Goal: Task Accomplishment & Management: Use online tool/utility

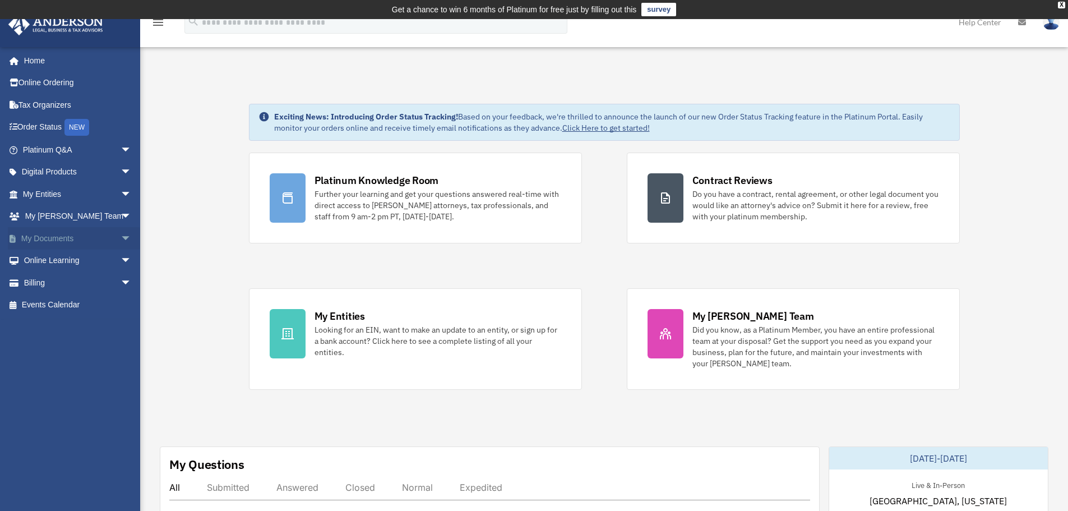
click at [121, 236] on span "arrow_drop_down" at bounding box center [132, 238] width 22 height 23
click at [87, 257] on link "Box" at bounding box center [82, 261] width 133 height 22
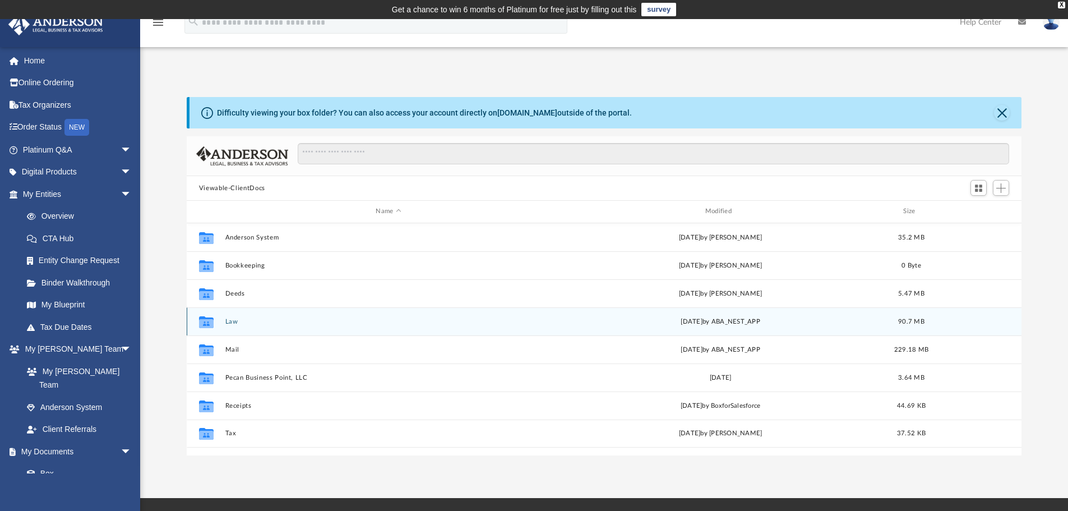
scroll to position [247, 827]
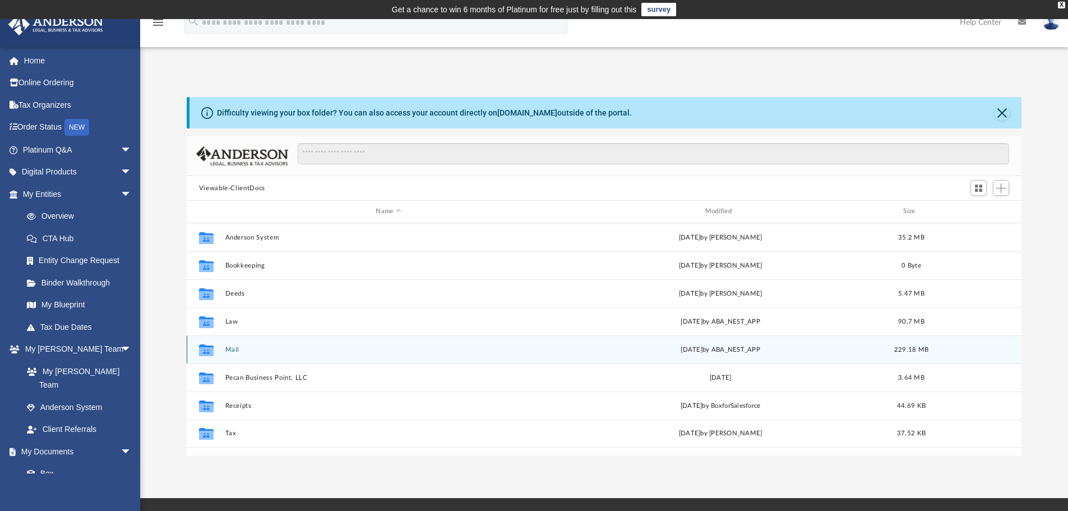
click at [231, 345] on div "Collaborated Folder Mail [DATE] by ABA_NEST_APP 229.18 MB" at bounding box center [605, 349] width 836 height 28
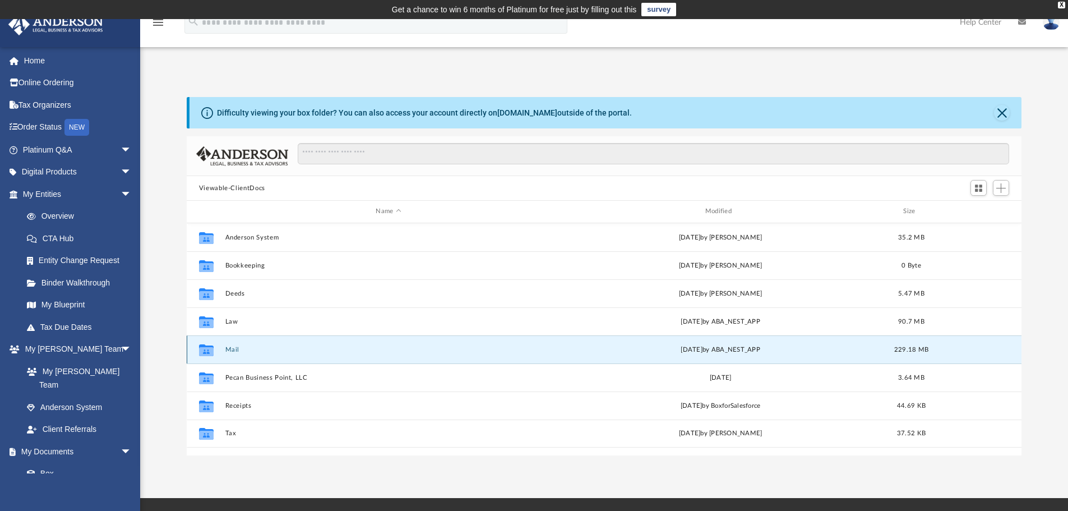
click at [231, 347] on button "Mail" at bounding box center [388, 349] width 327 height 7
click at [234, 352] on button "Mail" at bounding box center [388, 349] width 327 height 7
click at [216, 352] on div "Collaborated Folder" at bounding box center [206, 349] width 28 height 18
click at [725, 346] on div "[DATE] by ABA_NEST_APP" at bounding box center [720, 349] width 327 height 10
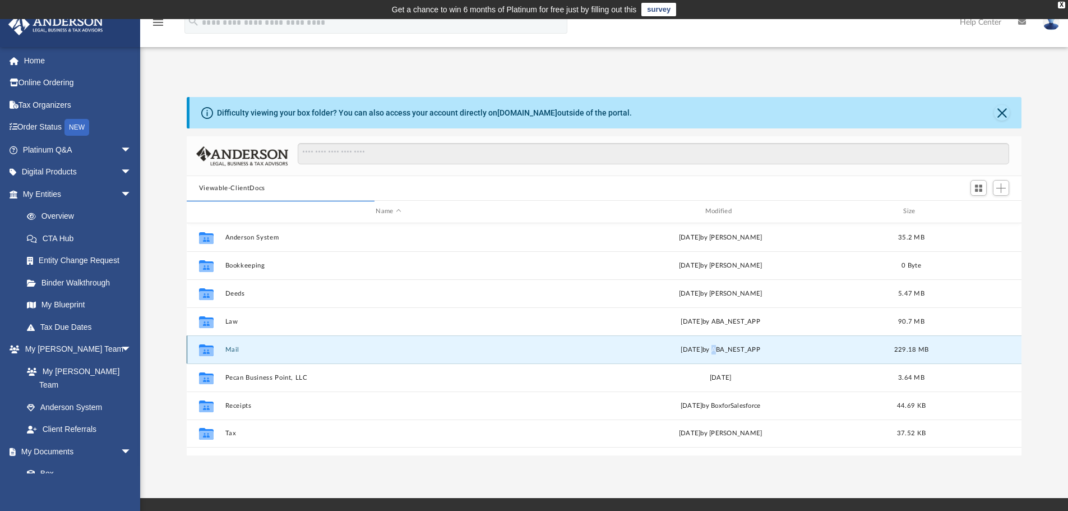
click at [725, 346] on div "[DATE] by ABA_NEST_APP" at bounding box center [720, 349] width 327 height 10
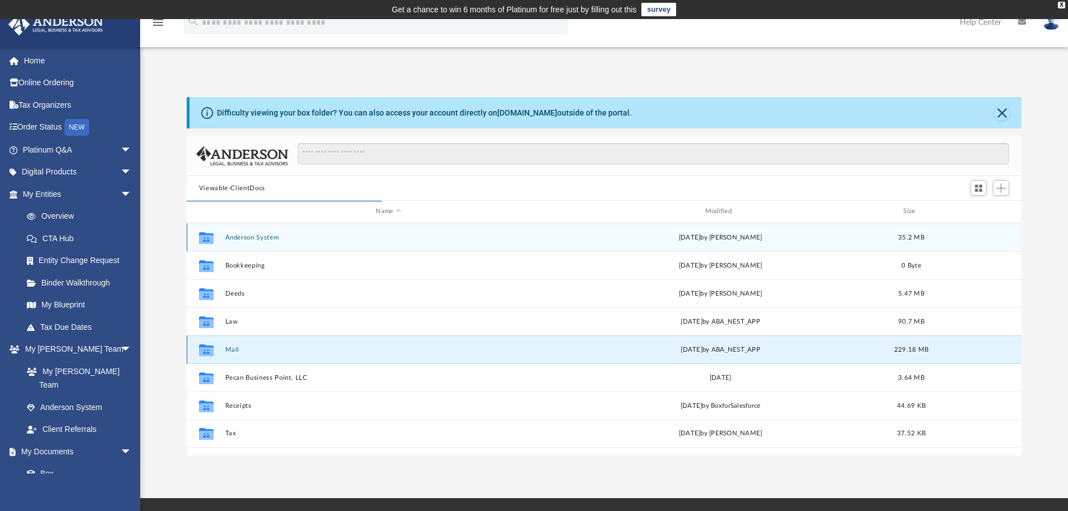
scroll to position [212, 827]
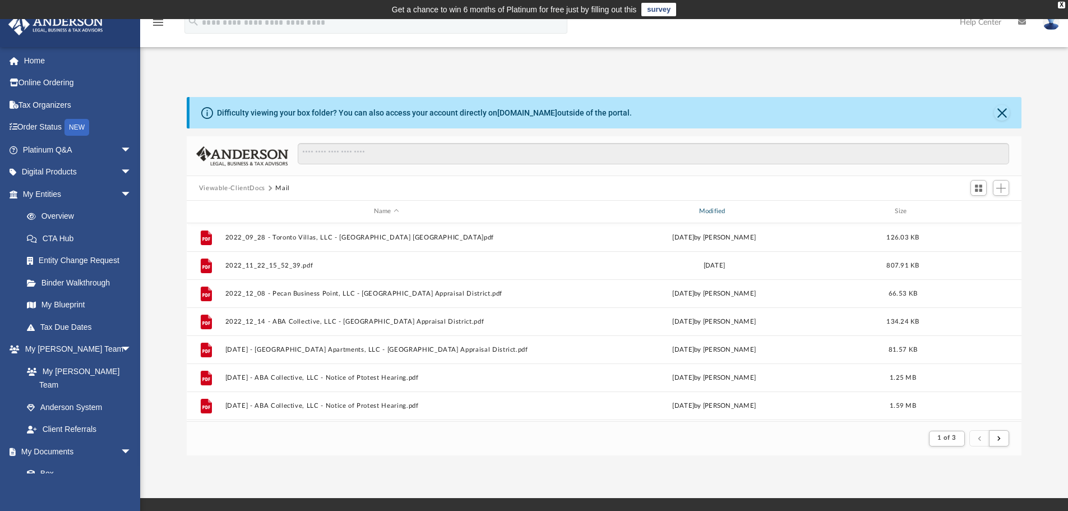
click at [722, 210] on div "Modified" at bounding box center [713, 211] width 323 height 10
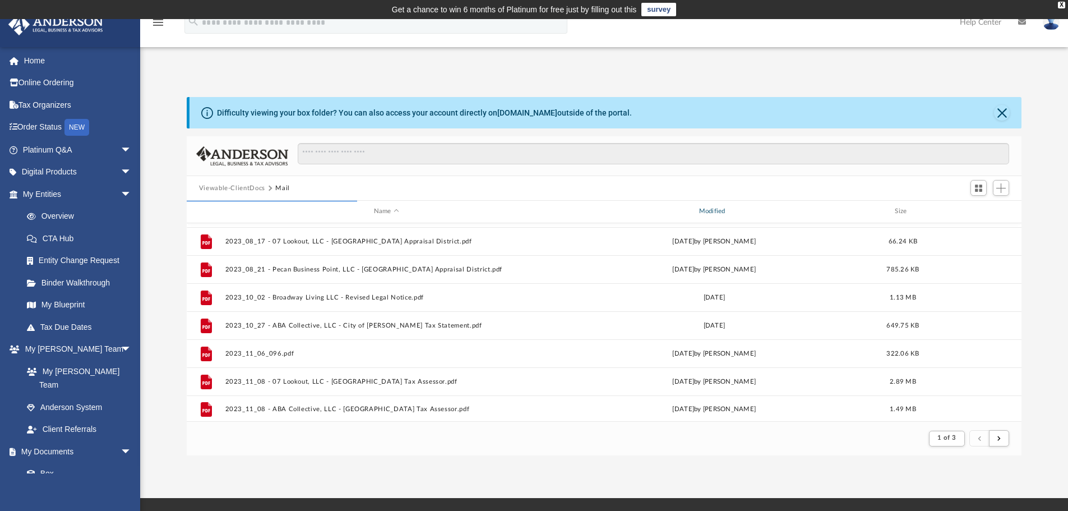
scroll to position [1204, 0]
click at [1002, 437] on button "submit" at bounding box center [999, 438] width 20 height 16
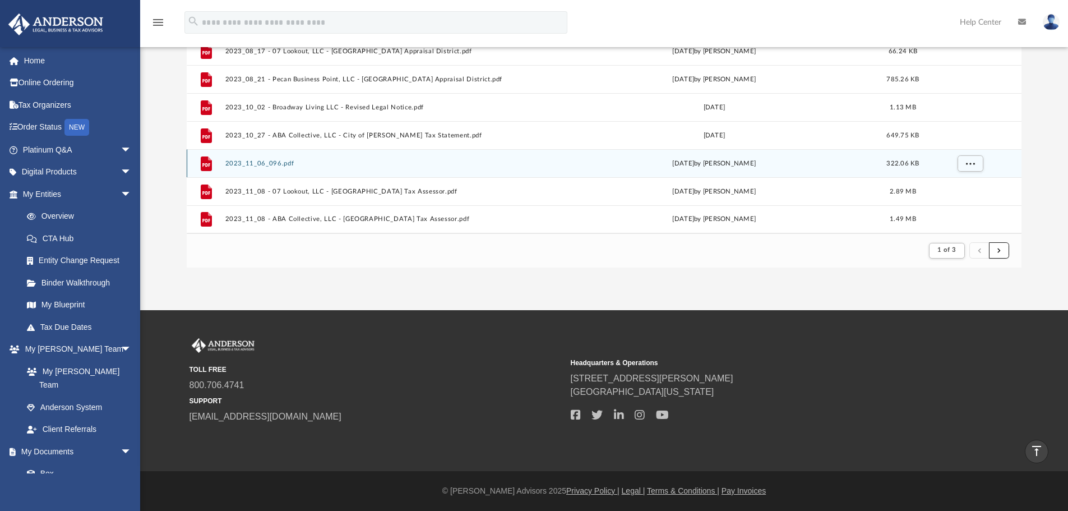
scroll to position [0, 0]
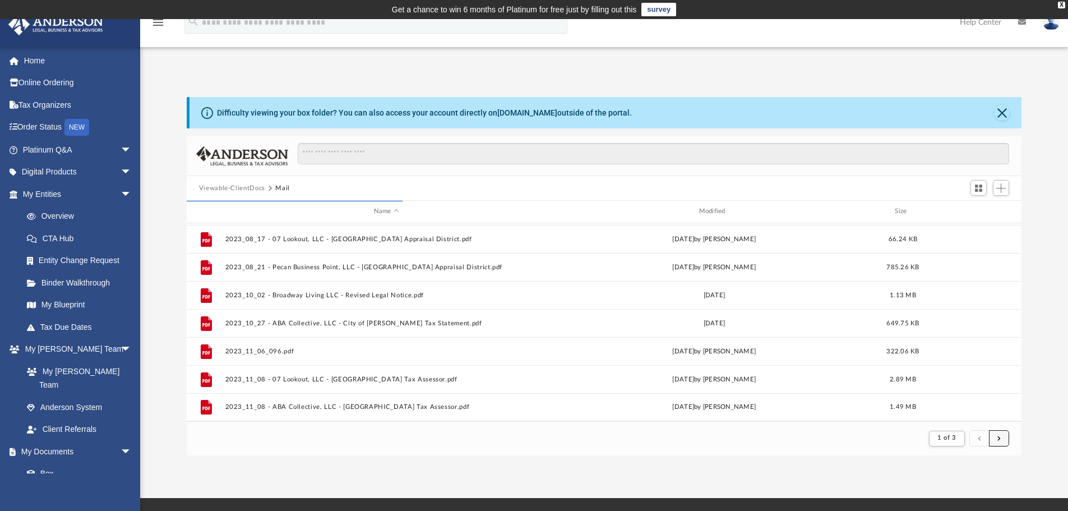
click at [998, 436] on span "submit" at bounding box center [999, 438] width 3 height 6
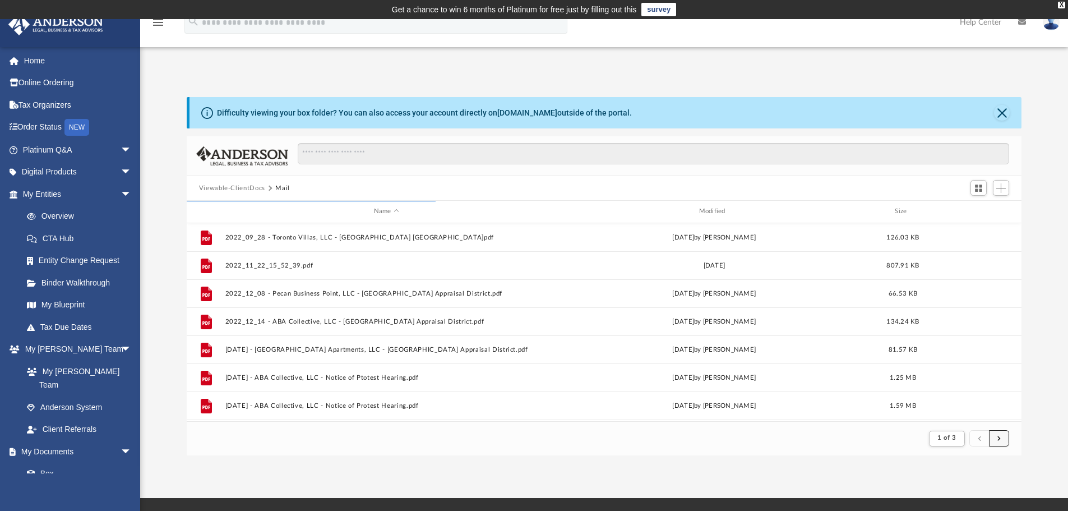
click at [1000, 437] on span "submit" at bounding box center [999, 438] width 3 height 6
click at [944, 438] on span "1 of 3" at bounding box center [947, 438] width 19 height 6
click at [955, 386] on li "2" at bounding box center [956, 392] width 4 height 12
click at [1000, 433] on button "submit" at bounding box center [999, 438] width 20 height 16
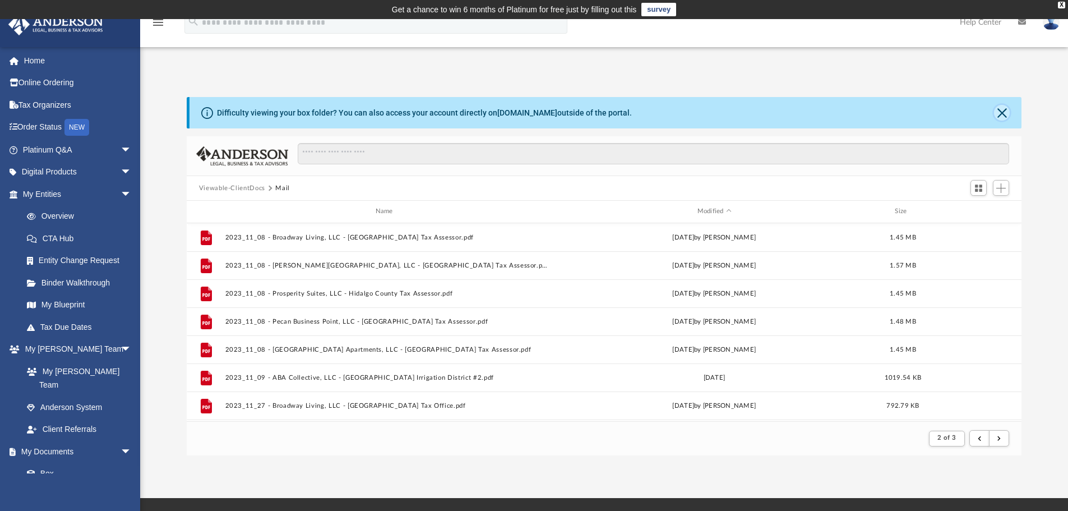
click at [1003, 109] on button "Close" at bounding box center [1002, 113] width 16 height 16
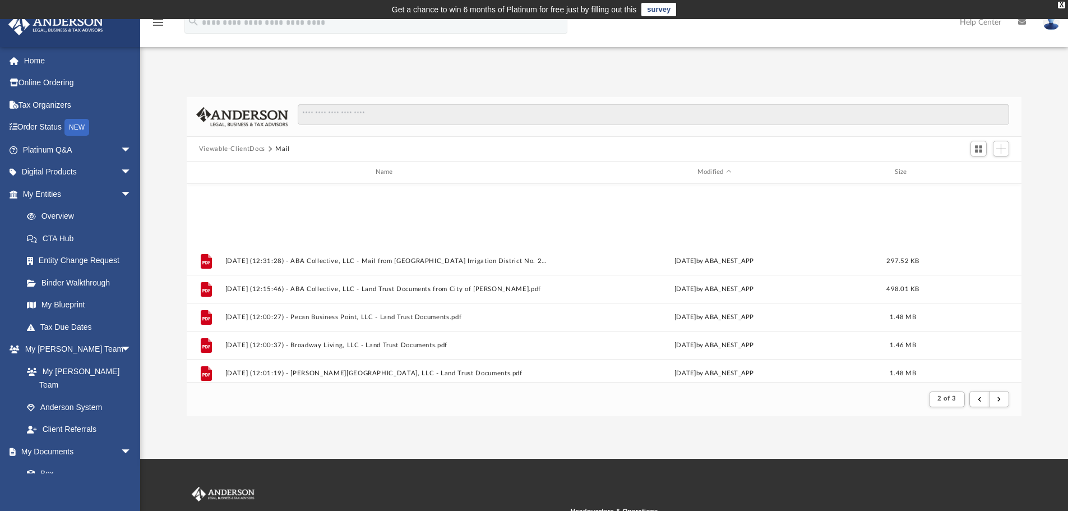
scroll to position [1204, 0]
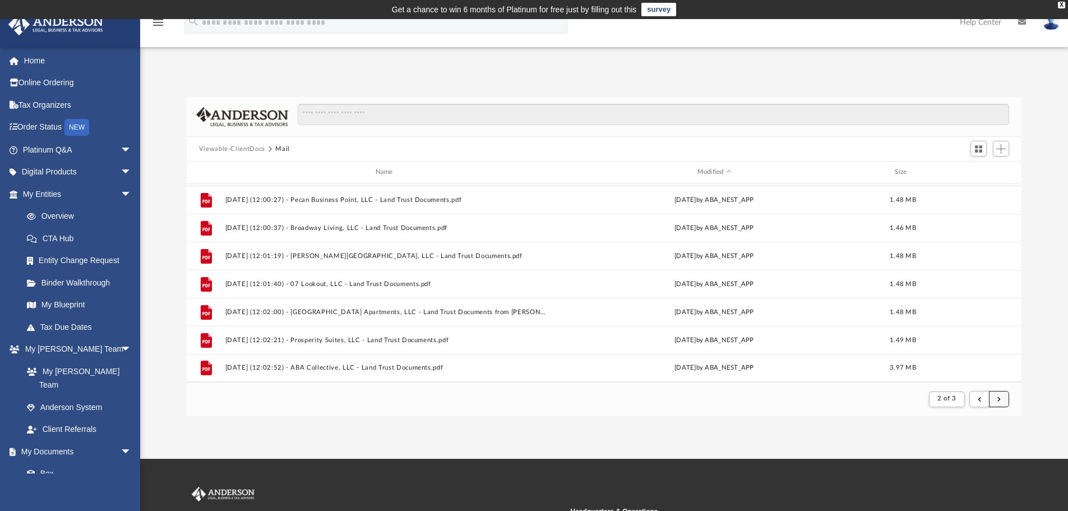
click at [1005, 400] on button "submit" at bounding box center [999, 399] width 20 height 16
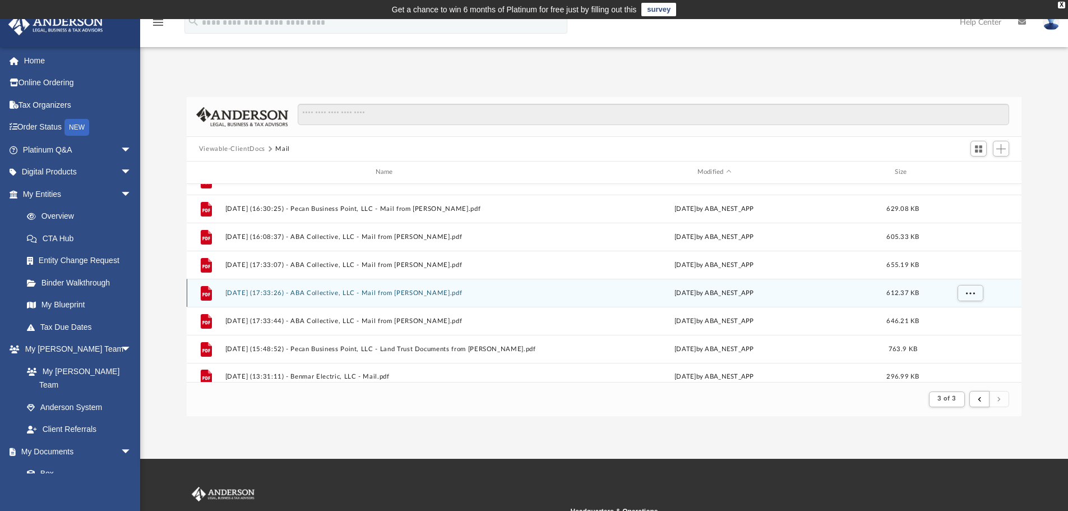
scroll to position [868, 0]
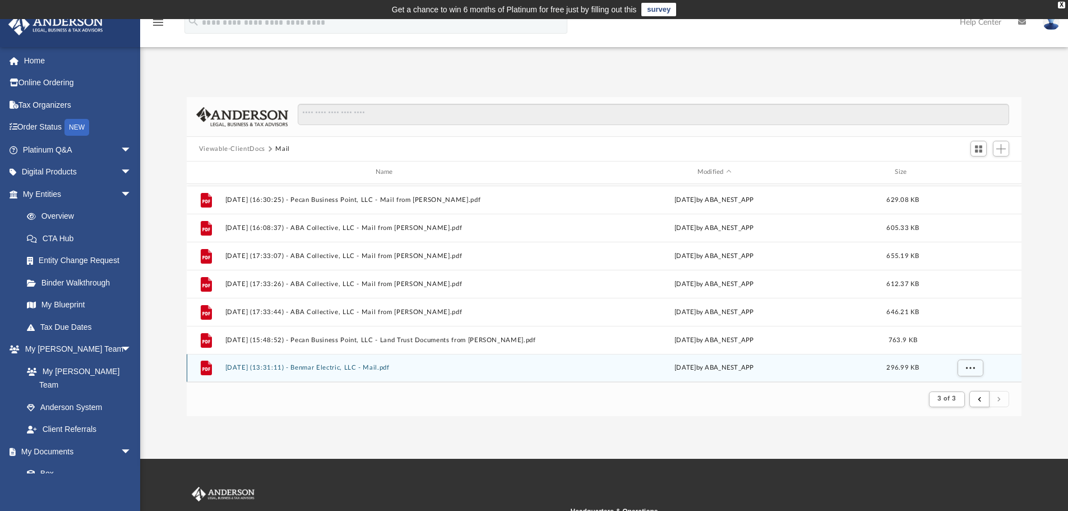
click at [718, 367] on div "[DATE] by ABA_NEST_APP" at bounding box center [714, 368] width 323 height 10
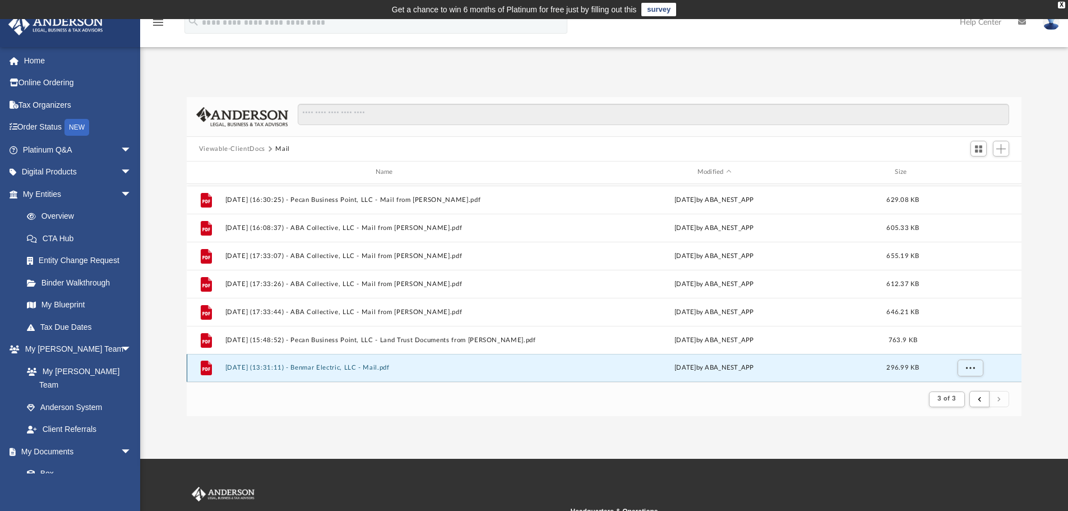
click at [376, 367] on button "[DATE] (13:31:11) - Benmar Electric, LLC - Mail.pdf" at bounding box center [386, 367] width 323 height 7
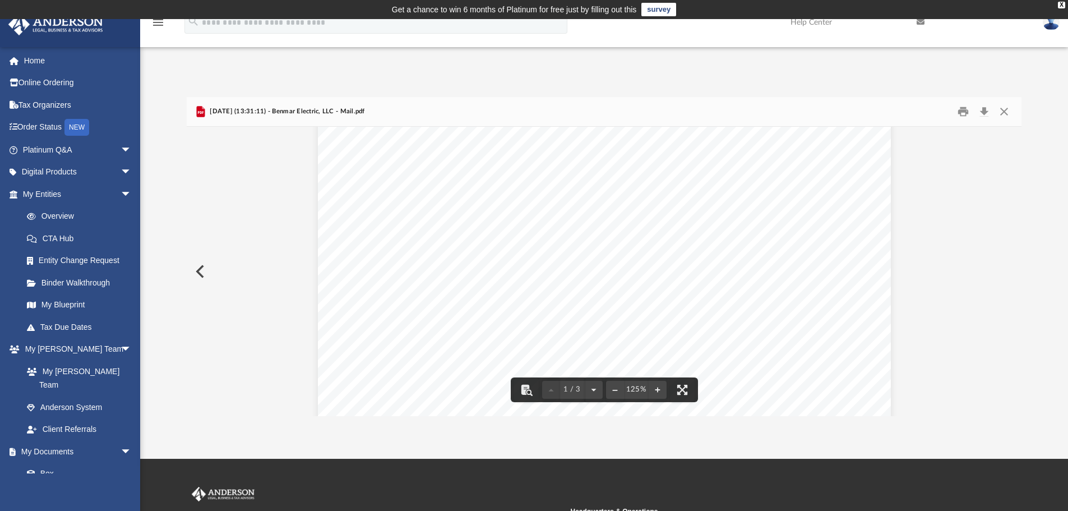
scroll to position [56, 0]
click at [961, 112] on button "Print" at bounding box center [963, 111] width 22 height 17
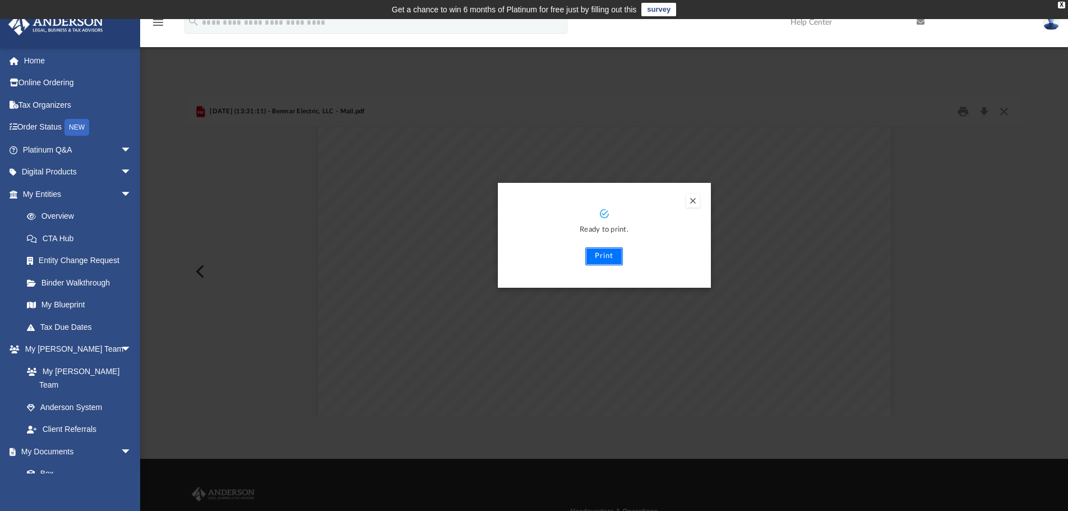
click at [608, 256] on button "Print" at bounding box center [604, 256] width 38 height 18
